Goal: Register for event/course

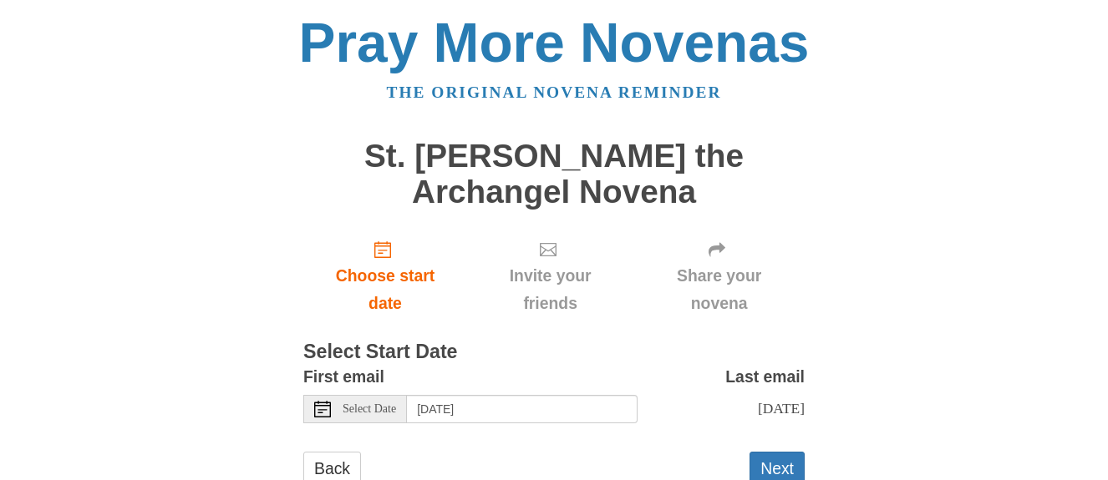
click at [320, 410] on use at bounding box center [322, 409] width 17 height 17
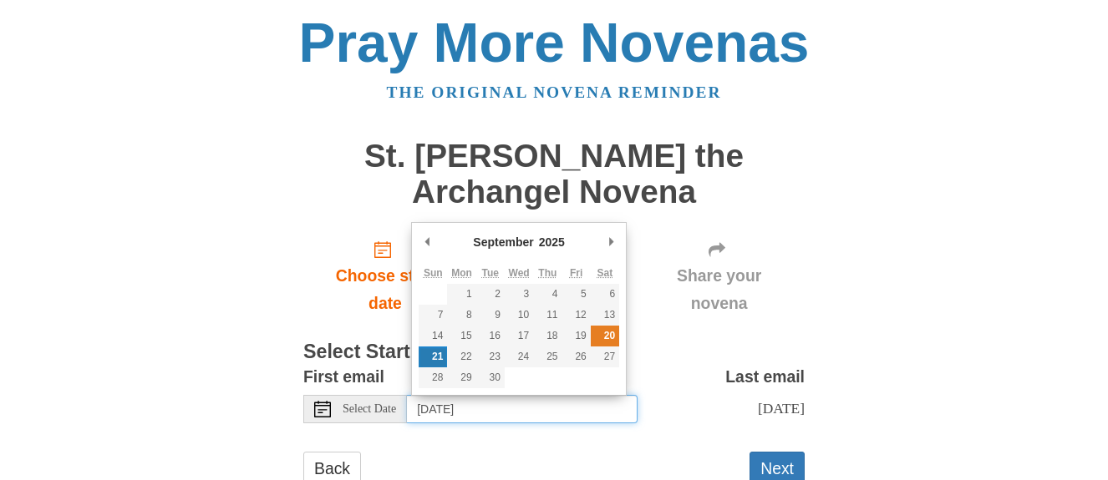
type input "Saturday, September 20th"
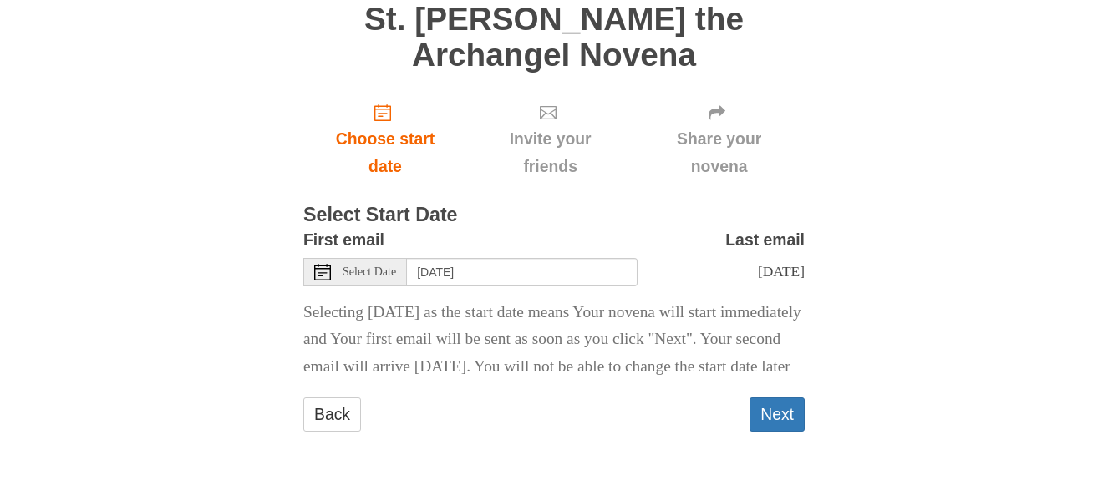
scroll to position [165, 0]
click at [786, 415] on button "Next" at bounding box center [776, 415] width 55 height 34
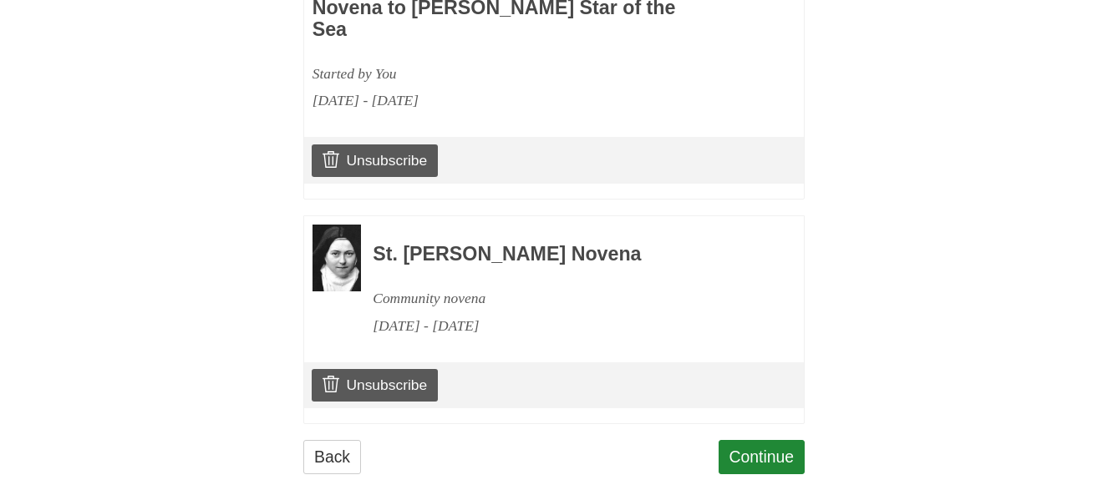
scroll to position [1336, 0]
click at [755, 440] on link "Continue" at bounding box center [762, 457] width 87 height 34
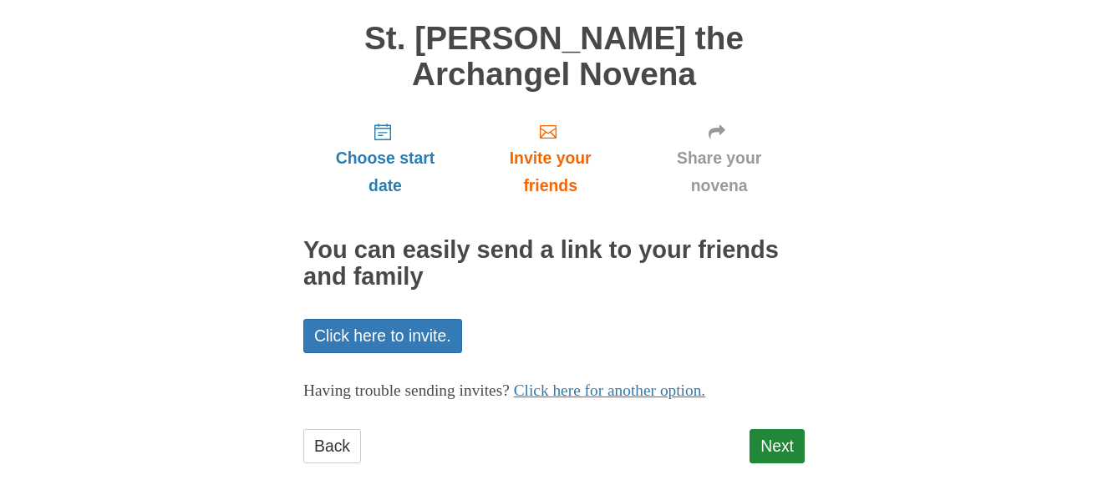
scroll to position [150, 0]
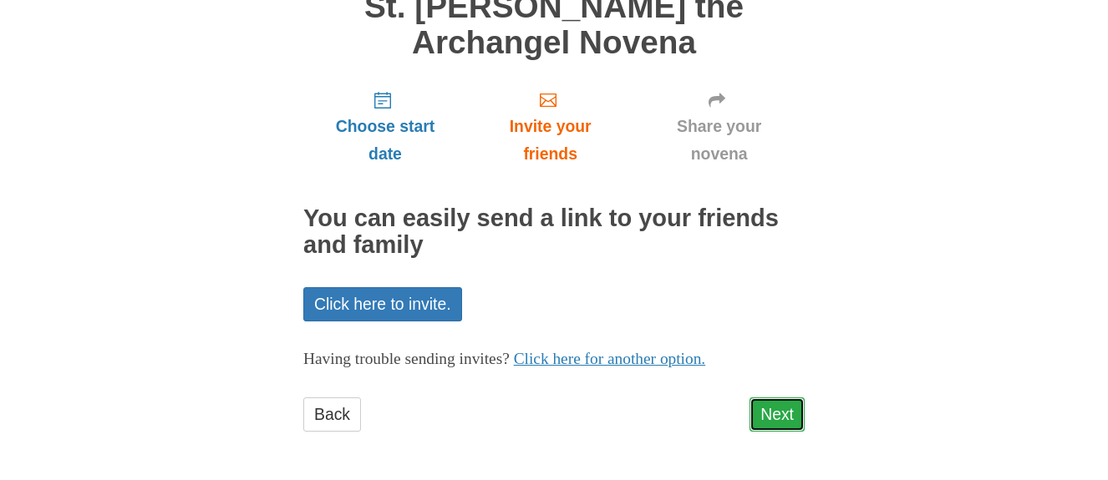
click at [777, 409] on link "Next" at bounding box center [776, 415] width 55 height 34
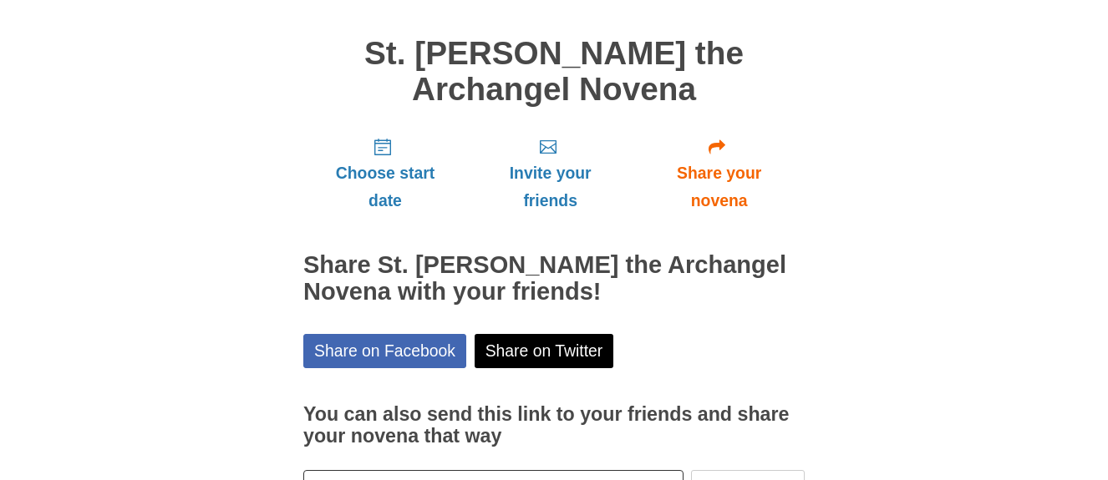
scroll to position [226, 0]
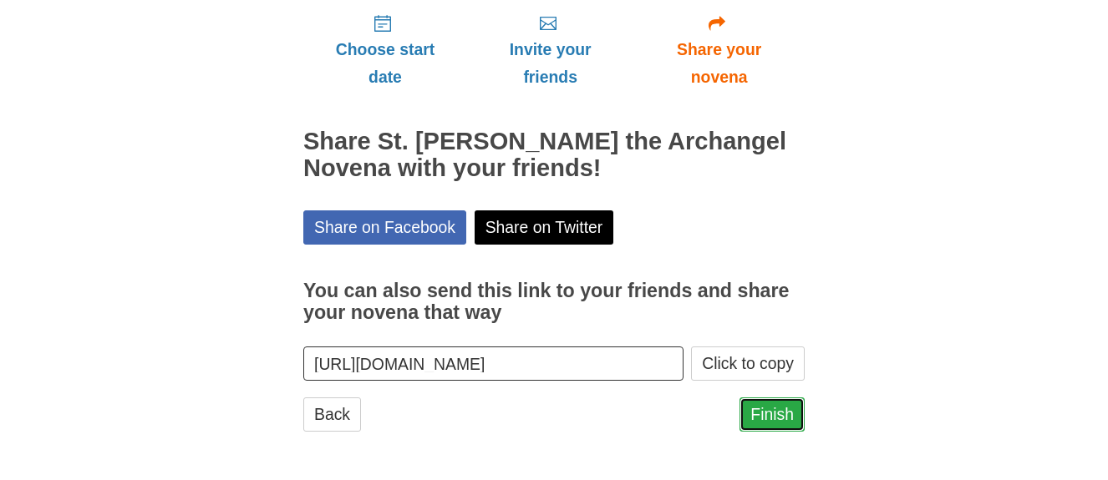
click at [776, 414] on link "Finish" at bounding box center [771, 415] width 65 height 34
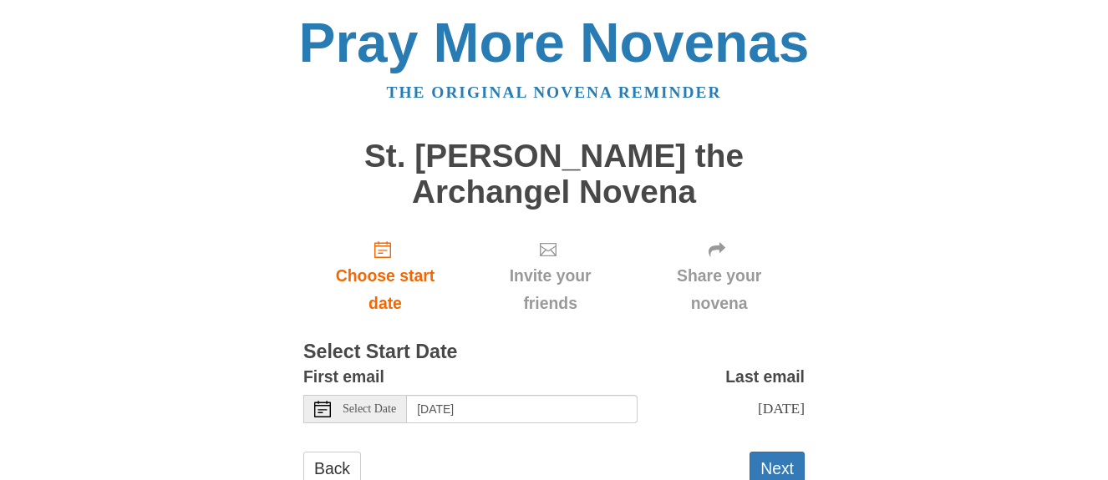
click at [321, 414] on icon at bounding box center [322, 409] width 17 height 17
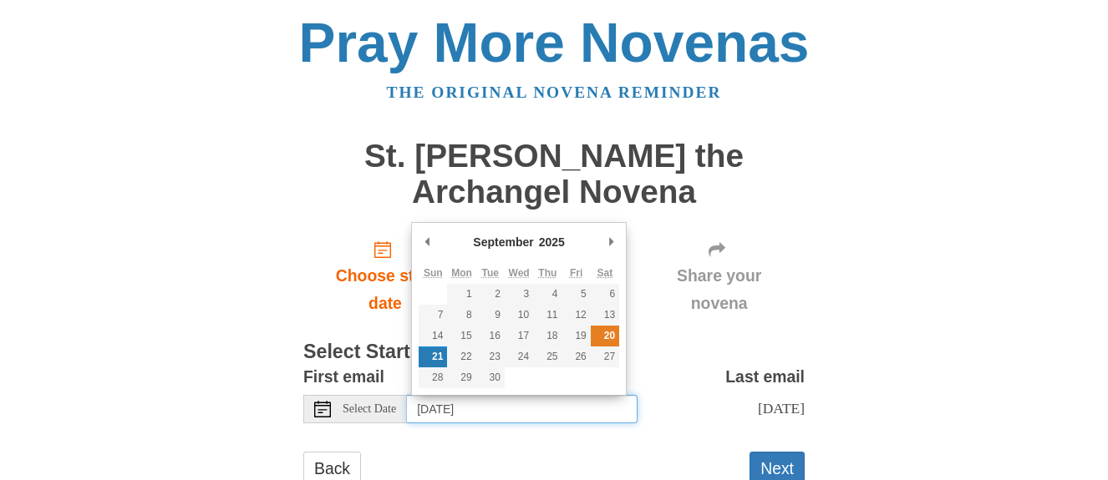
type input "Saturday, September 20th"
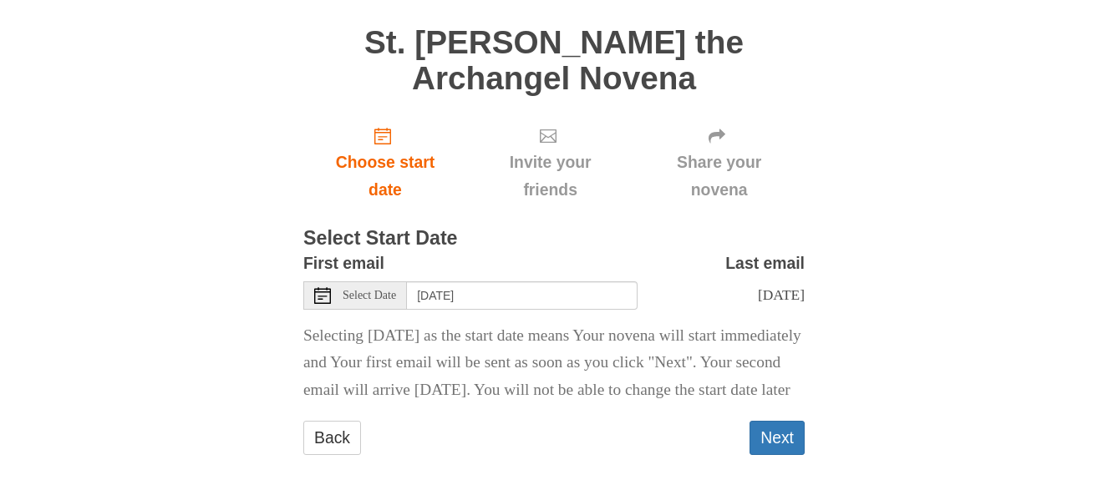
scroll to position [165, 0]
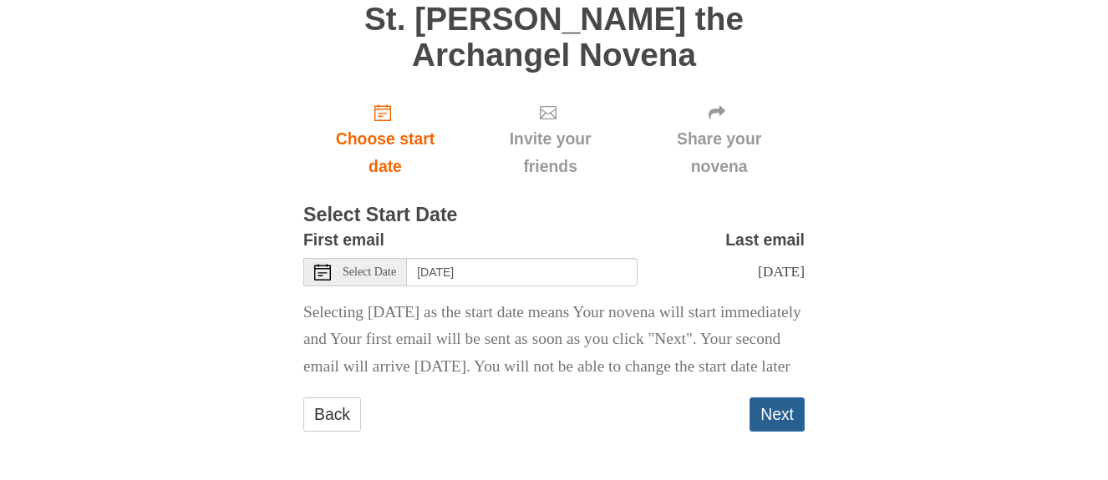
click at [786, 404] on button "Next" at bounding box center [776, 415] width 55 height 34
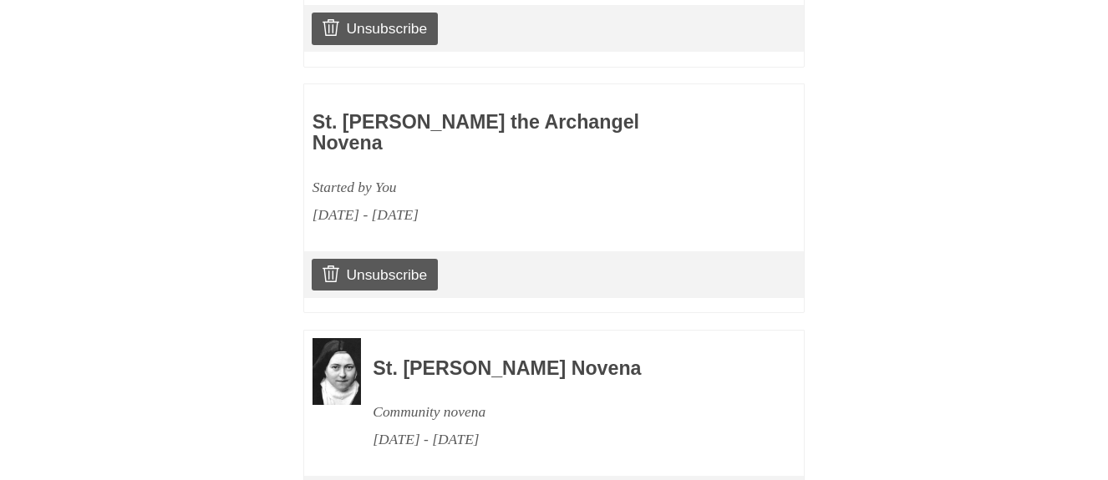
scroll to position [1562, 0]
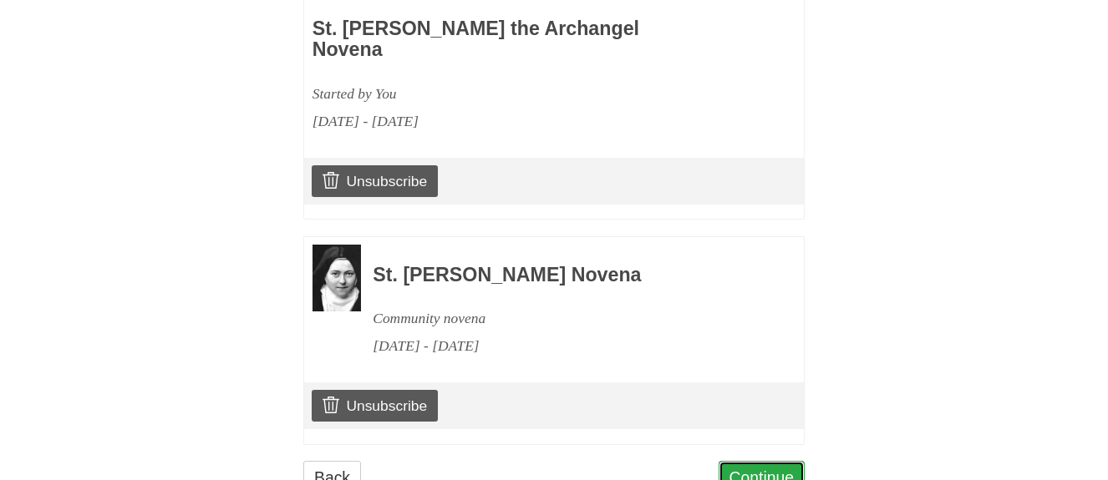
click at [760, 461] on link "Continue" at bounding box center [762, 478] width 87 height 34
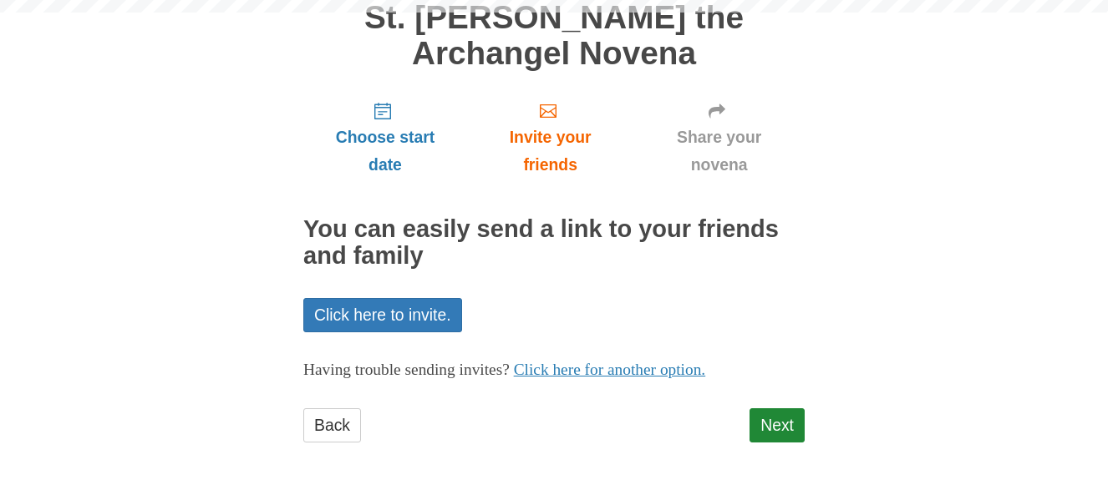
scroll to position [150, 0]
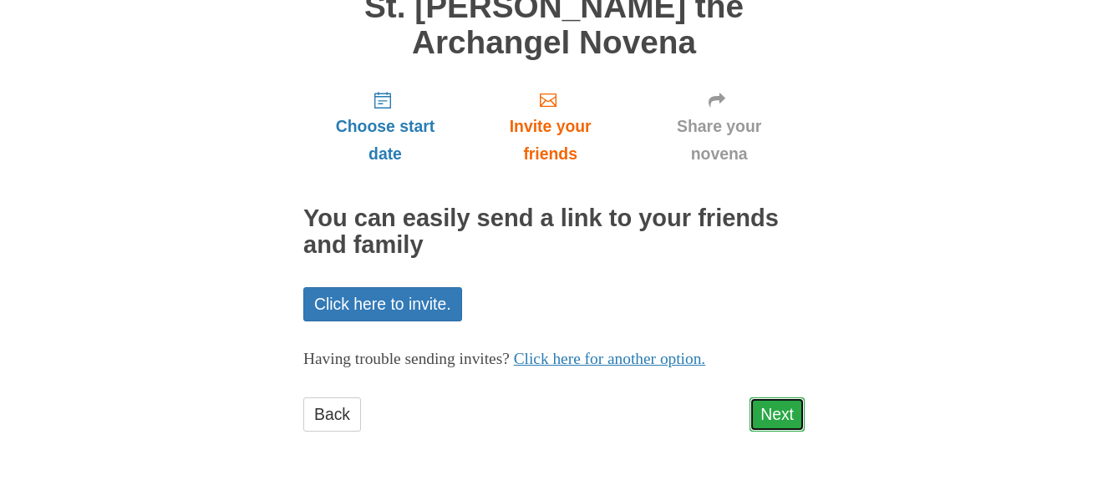
click at [780, 405] on link "Next" at bounding box center [776, 415] width 55 height 34
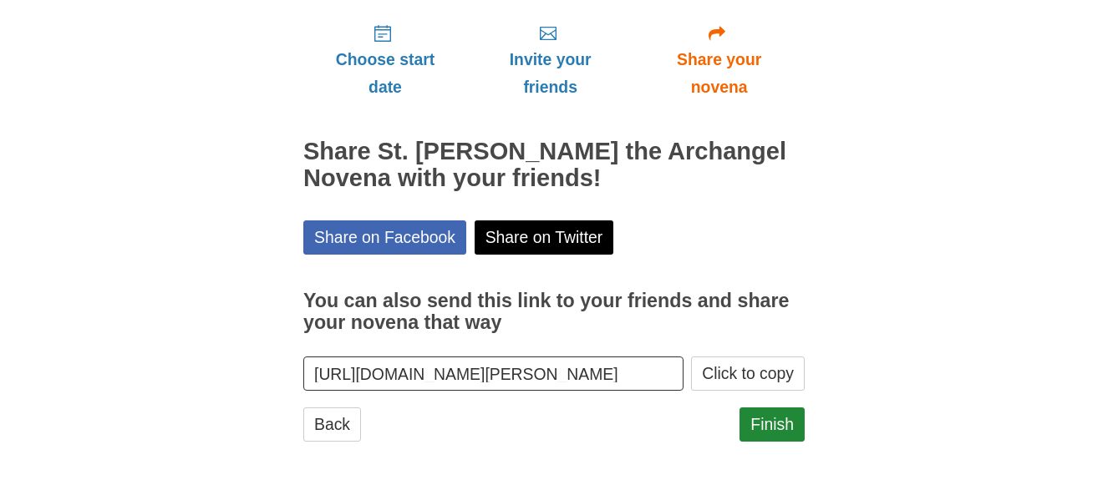
scroll to position [226, 0]
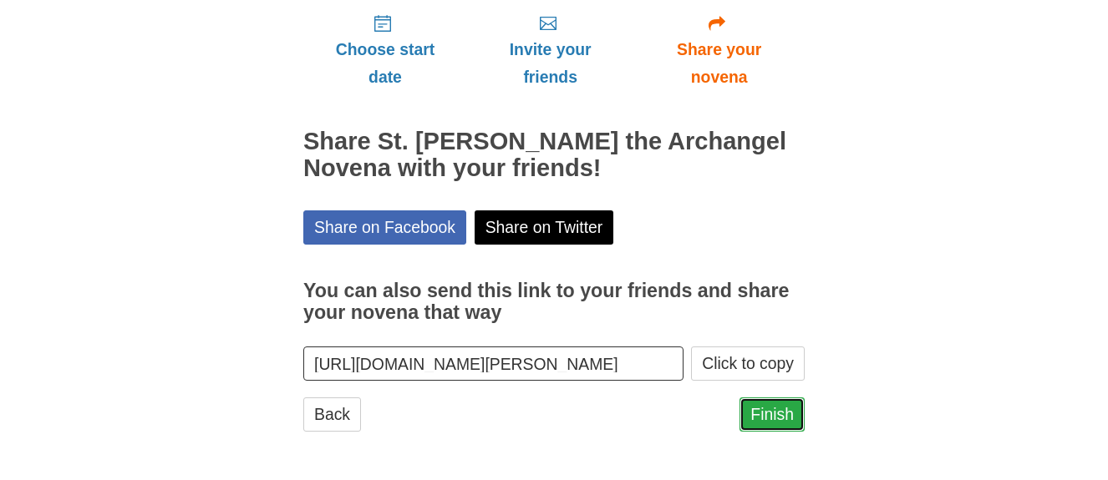
click at [771, 424] on link "Finish" at bounding box center [771, 415] width 65 height 34
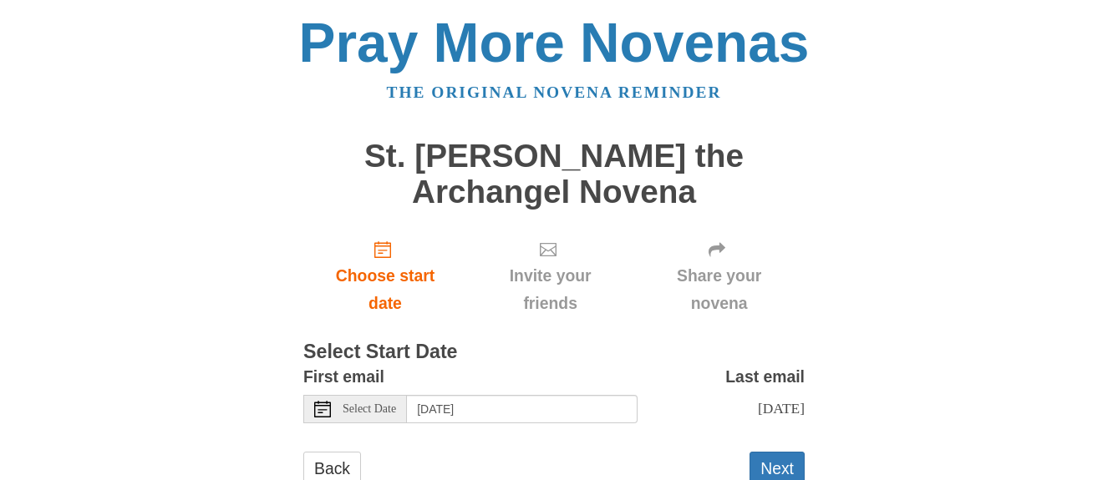
click at [322, 409] on icon at bounding box center [322, 409] width 17 height 17
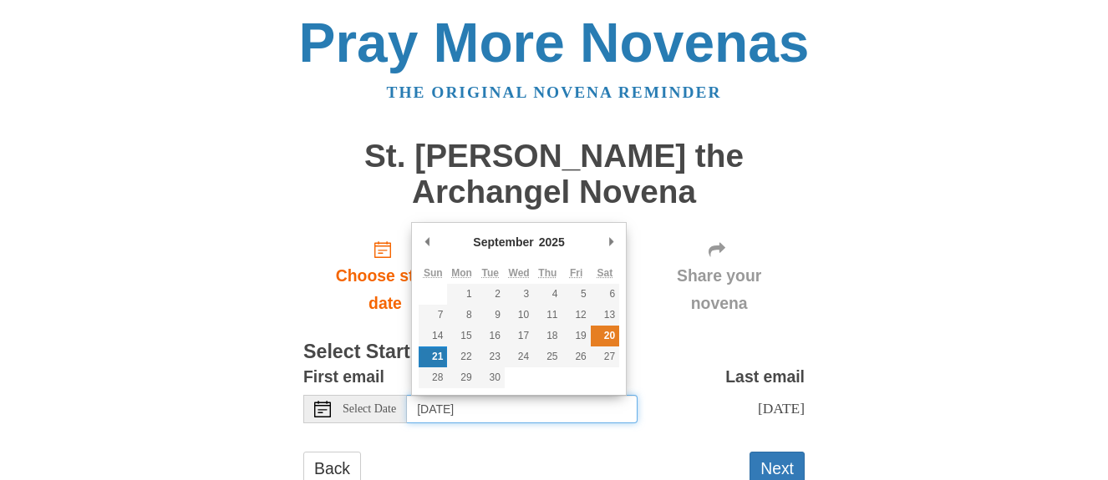
type input "[DATE]"
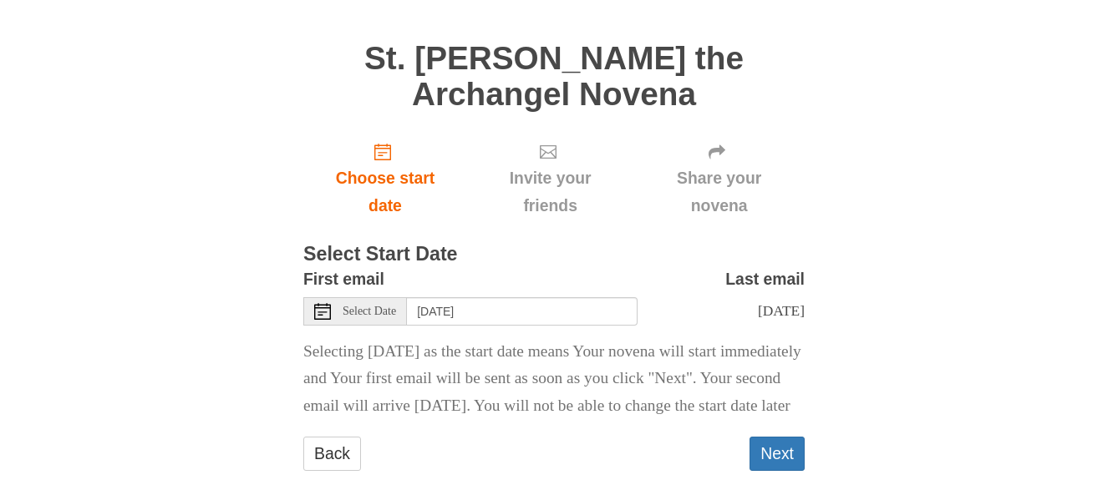
scroll to position [165, 0]
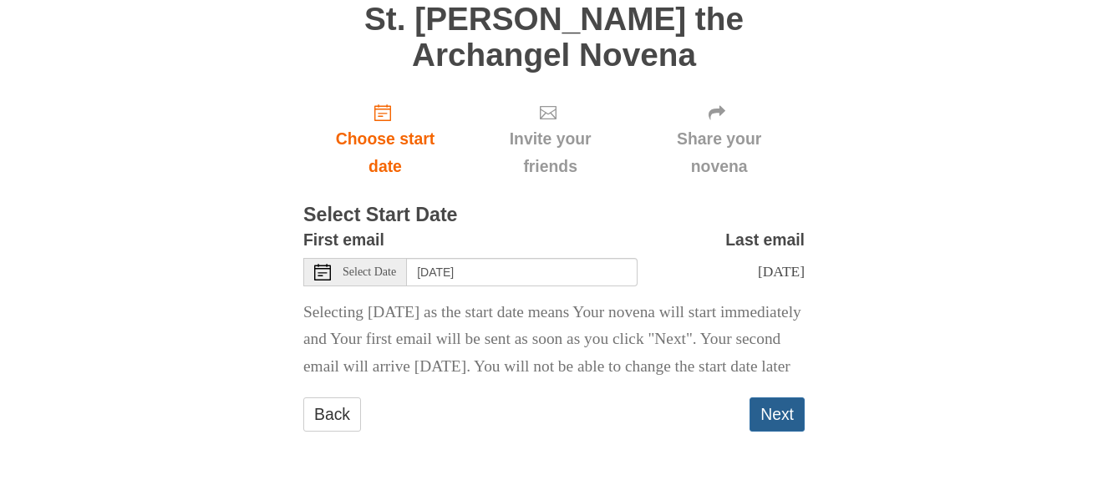
click at [773, 416] on button "Next" at bounding box center [776, 415] width 55 height 34
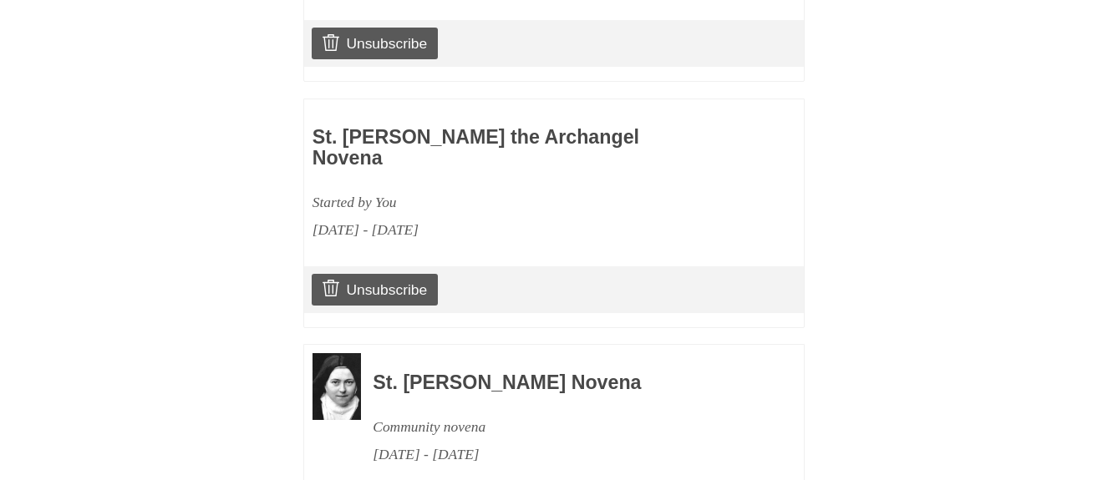
scroll to position [1786, 0]
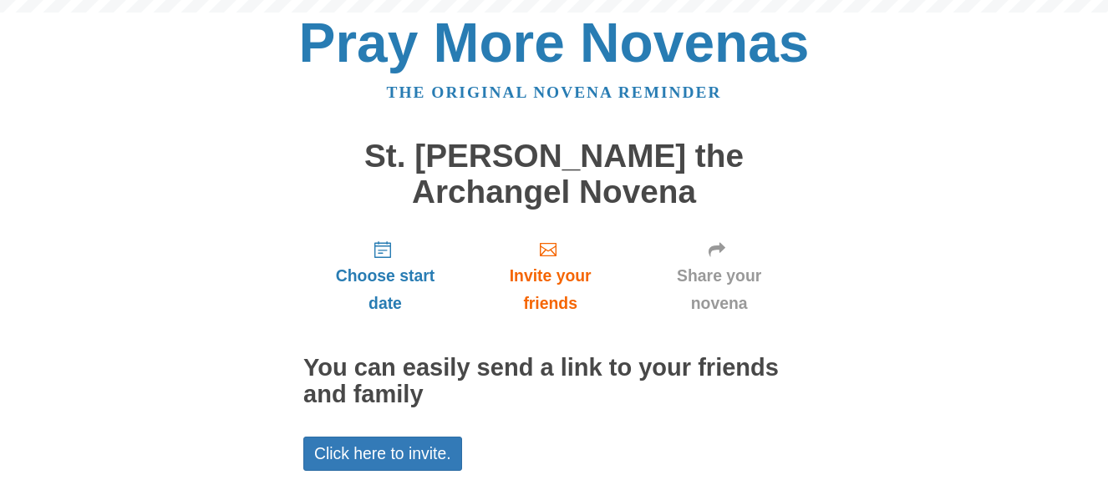
scroll to position [150, 0]
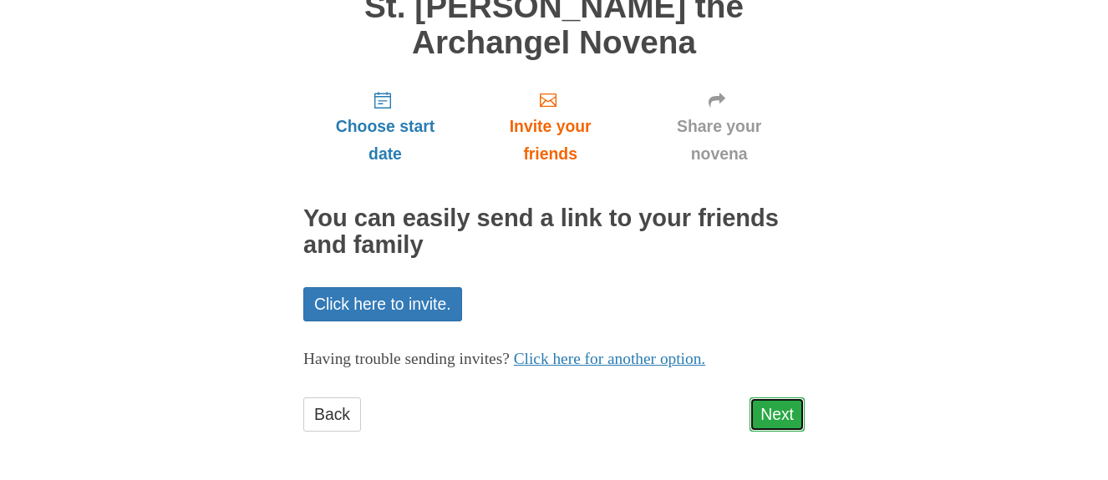
click at [780, 411] on link "Next" at bounding box center [776, 415] width 55 height 34
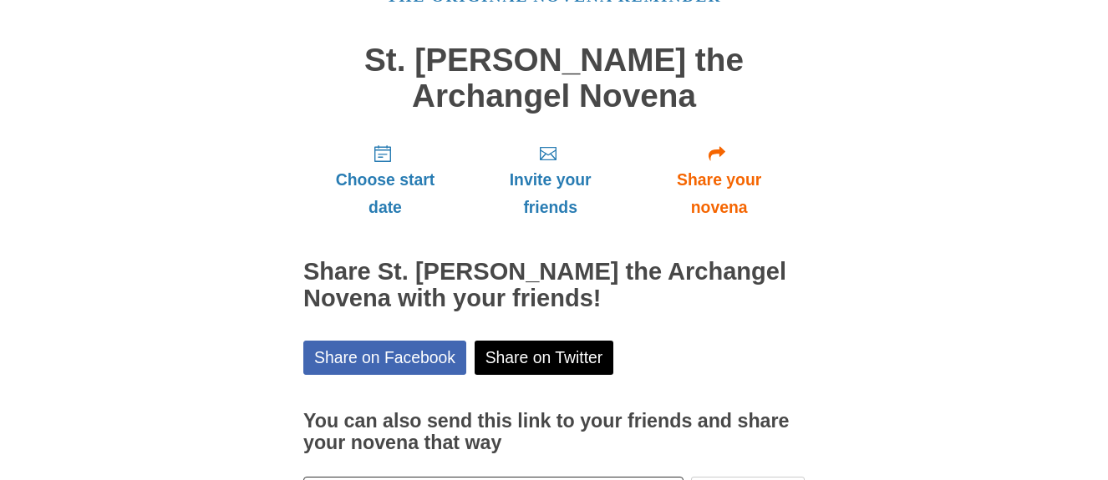
scroll to position [226, 0]
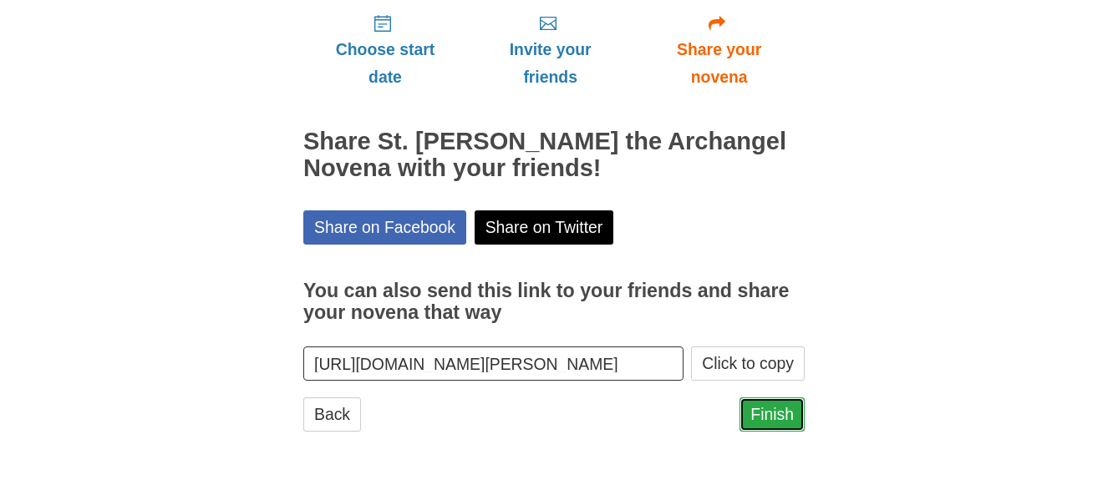
click at [765, 402] on link "Finish" at bounding box center [771, 415] width 65 height 34
